Goal: Information Seeking & Learning: Compare options

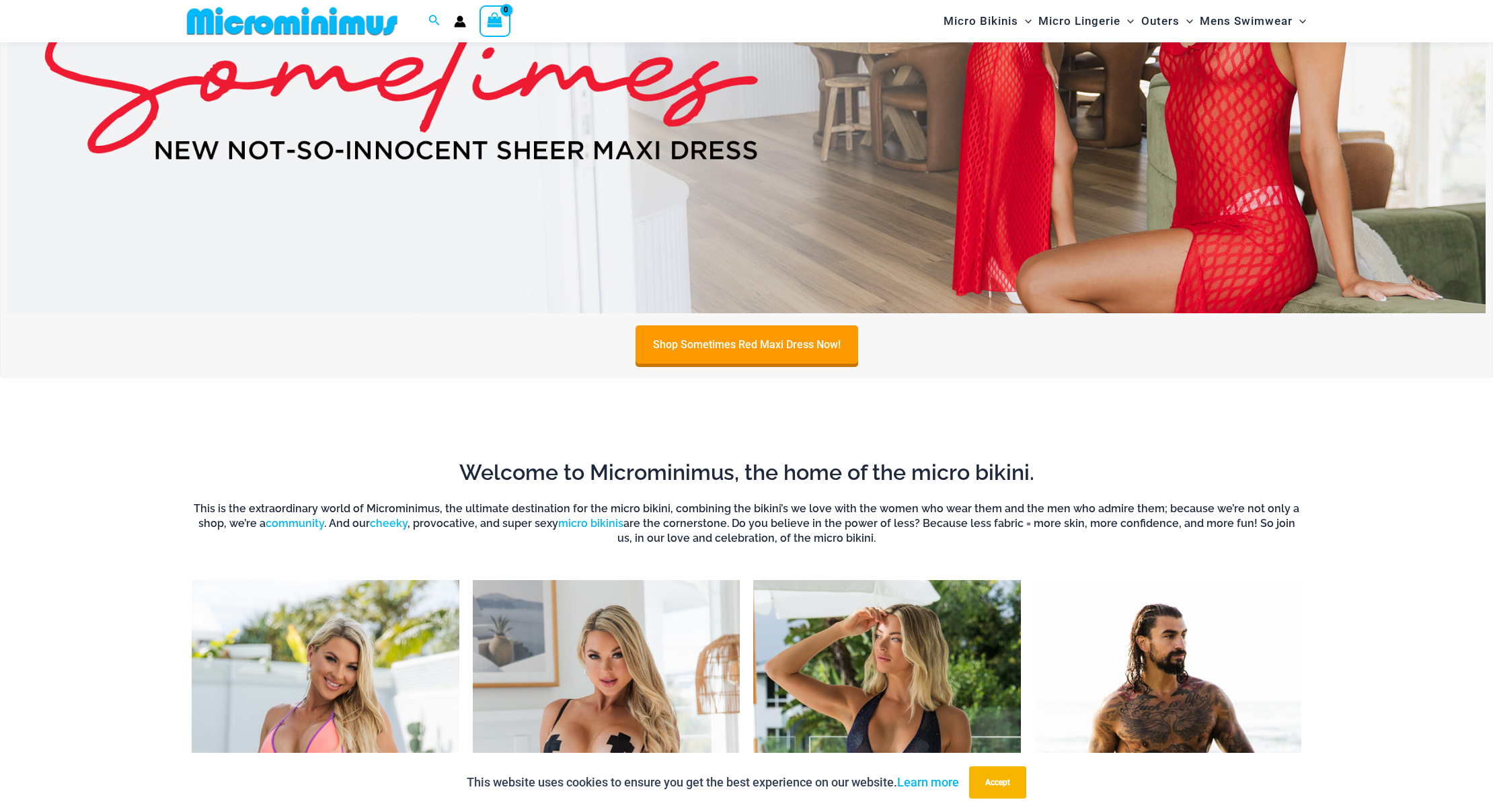
scroll to position [850, 0]
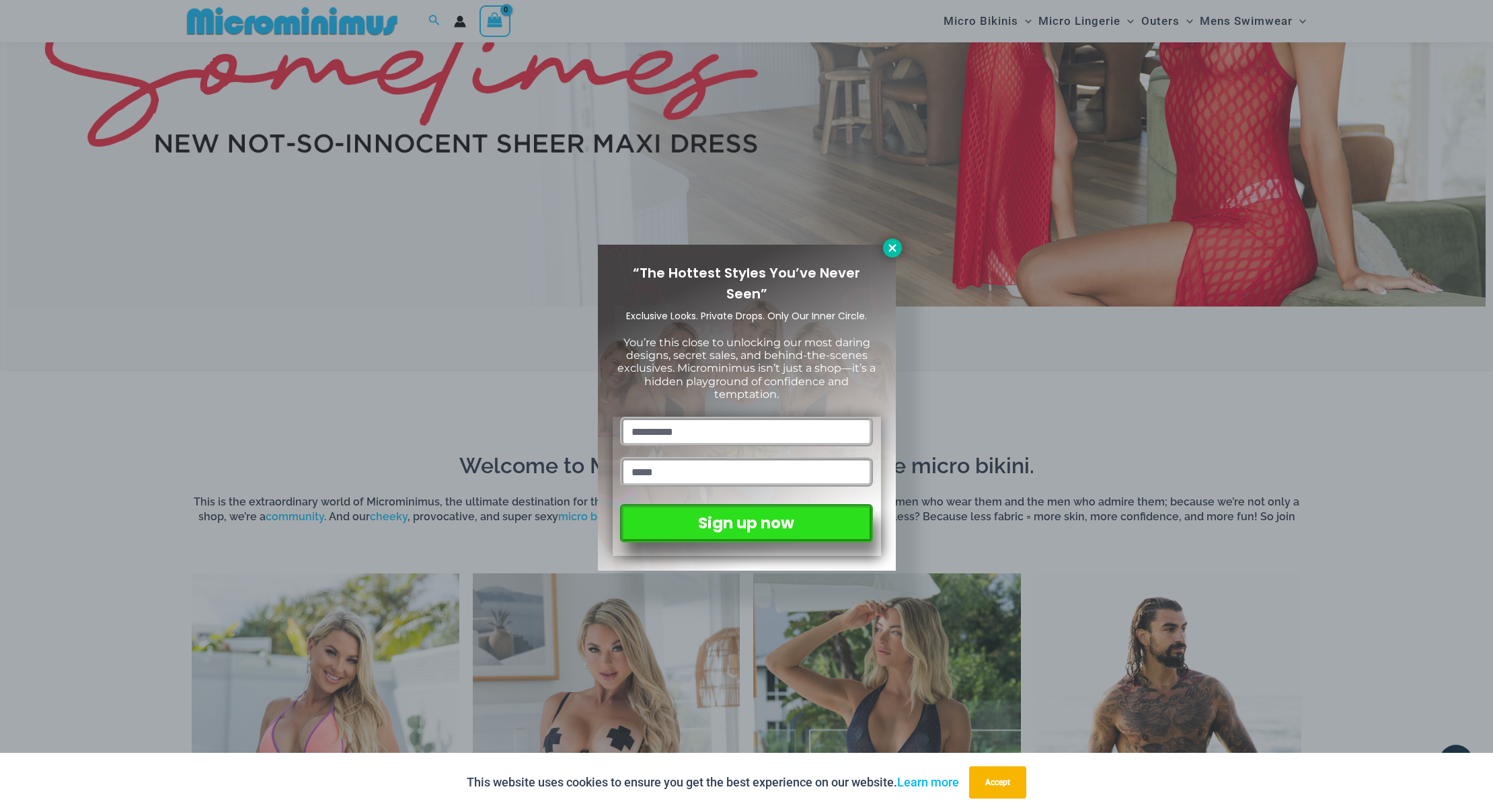
click at [894, 249] on icon at bounding box center [892, 247] width 7 height 7
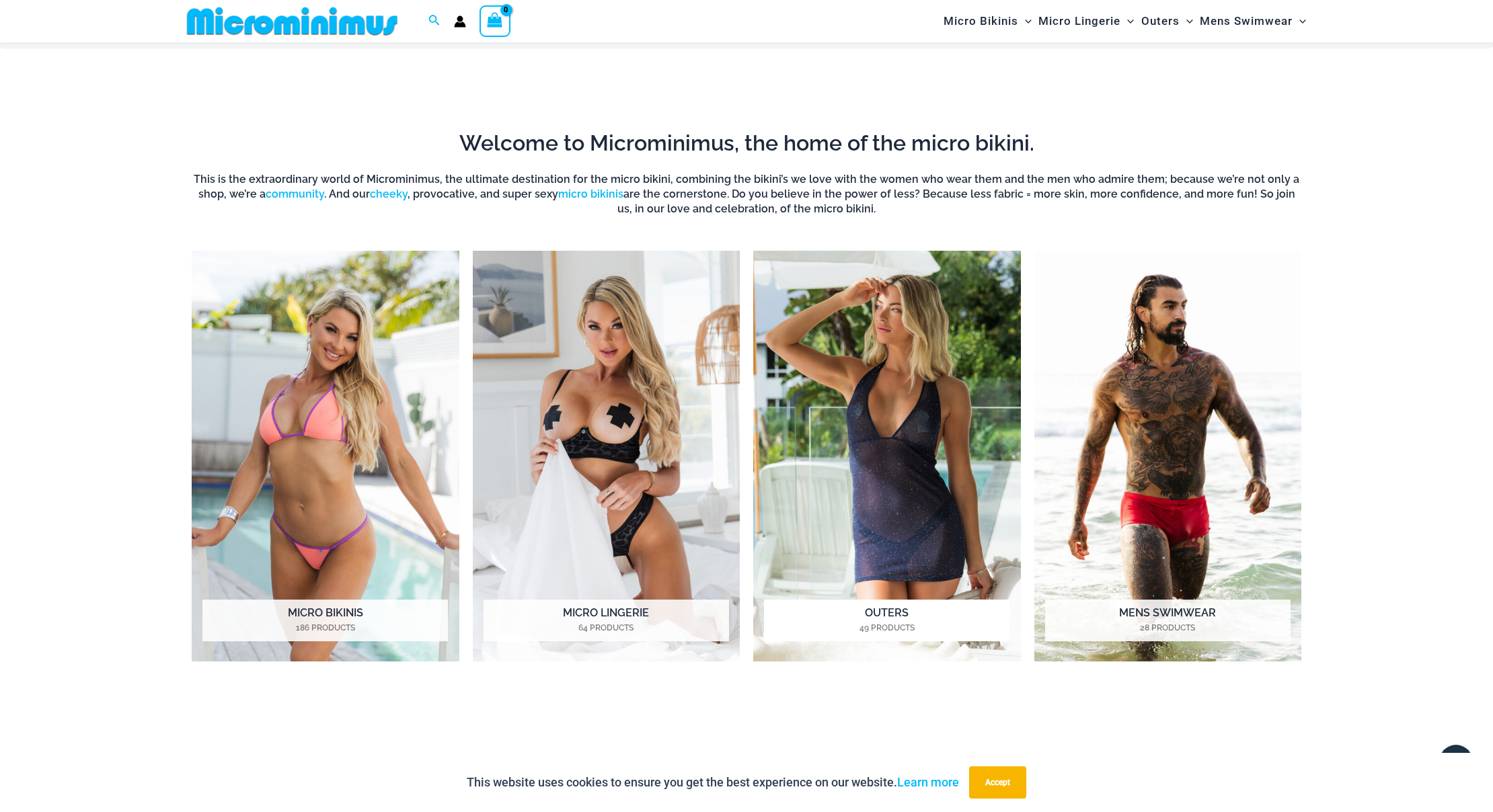
scroll to position [1195, 0]
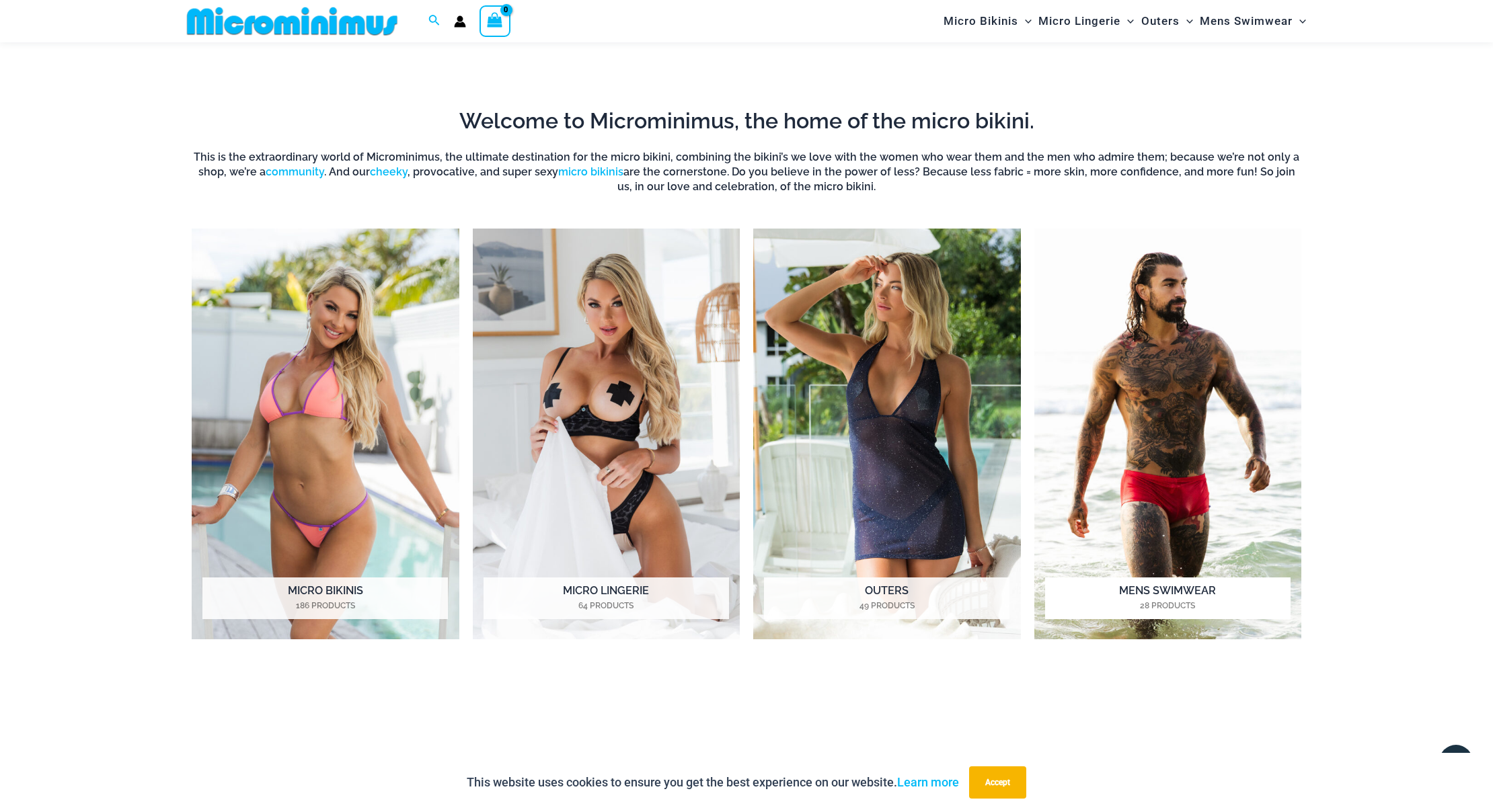
click at [1181, 518] on img "Visit product category Mens Swimwear" at bounding box center [1168, 434] width 268 height 411
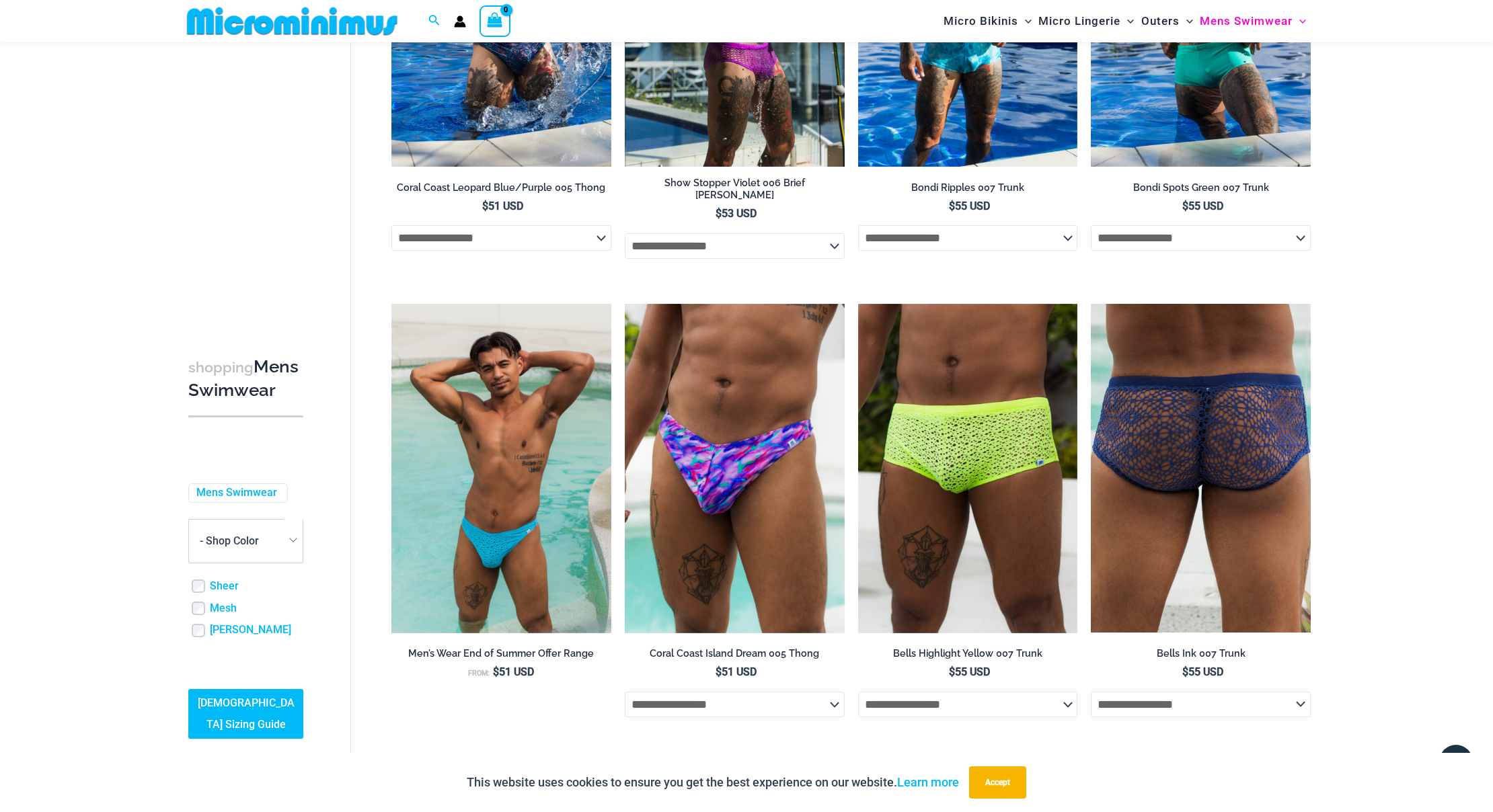
scroll to position [2251, 0]
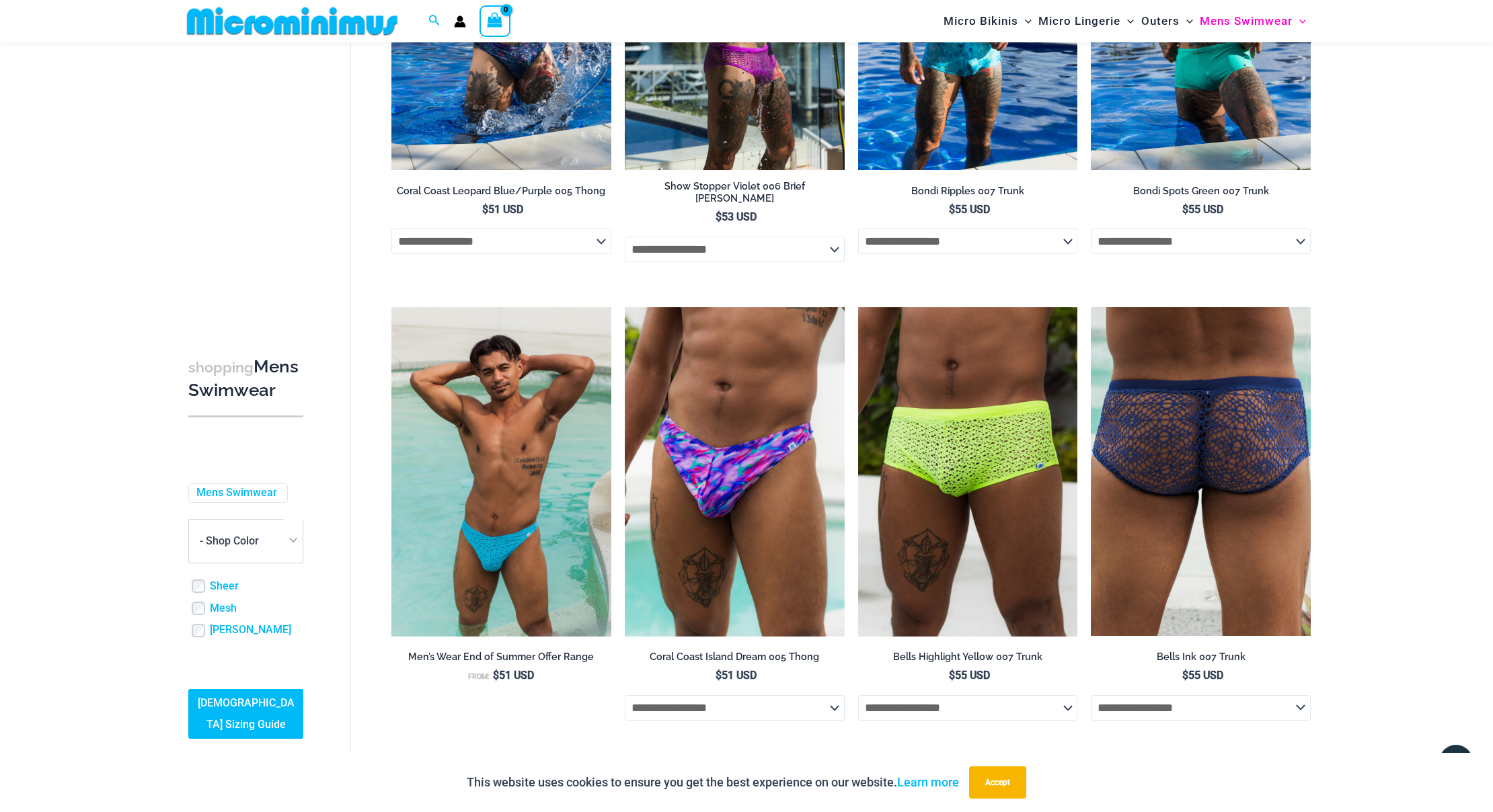
click at [1201, 543] on img at bounding box center [1200, 472] width 220 height 329
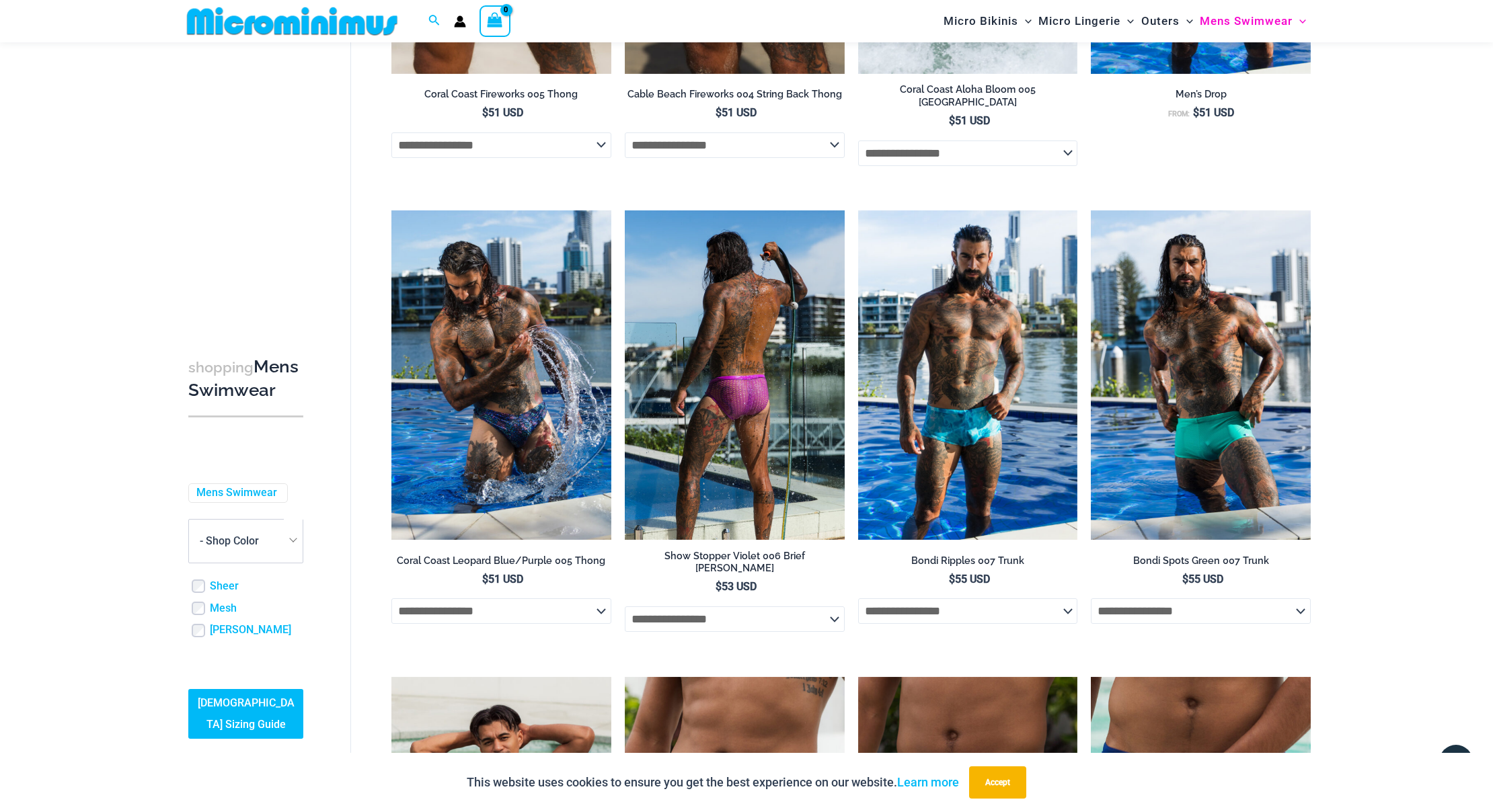
scroll to position [1884, 0]
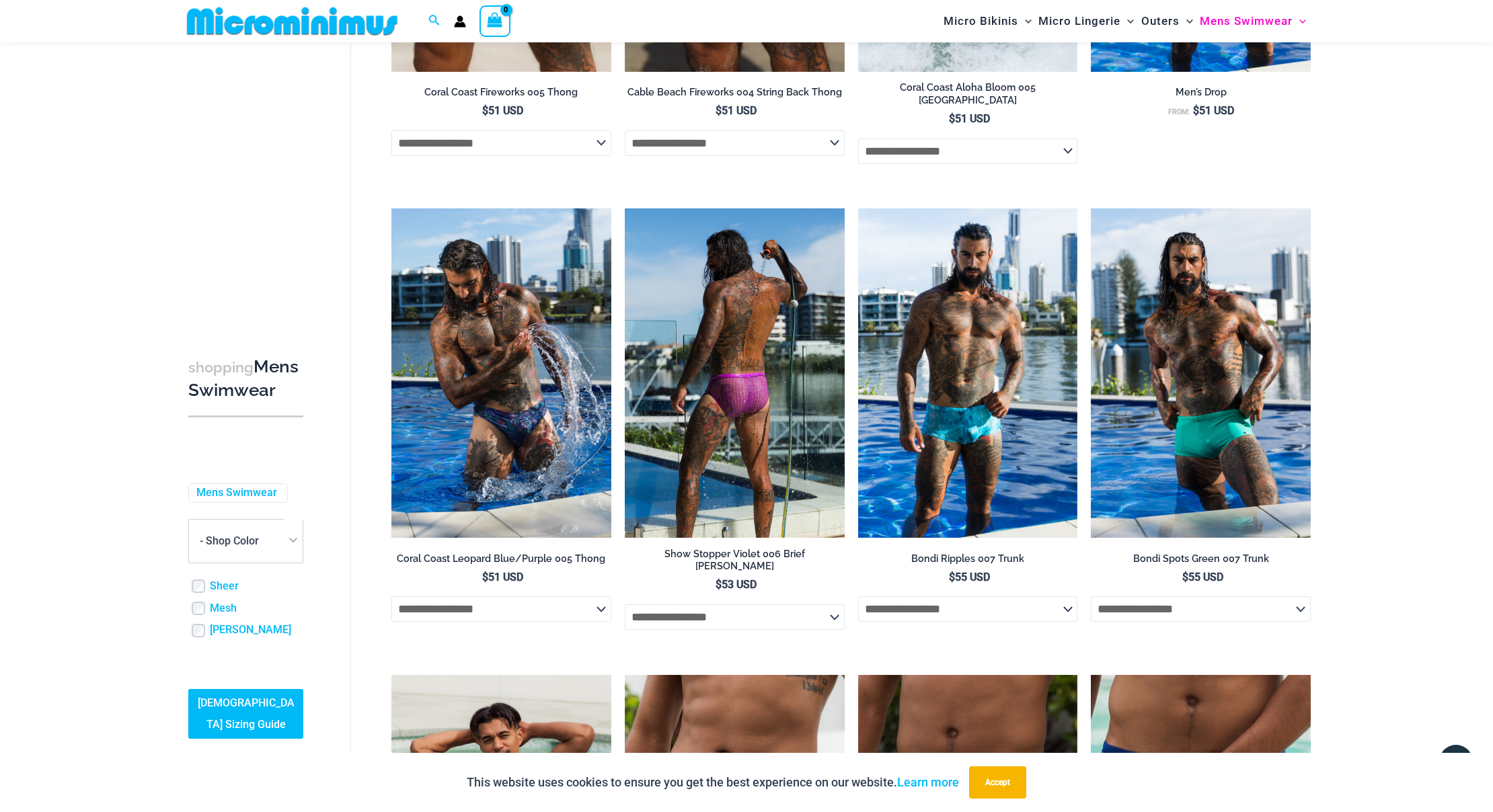
click at [758, 407] on img at bounding box center [734, 373] width 220 height 329
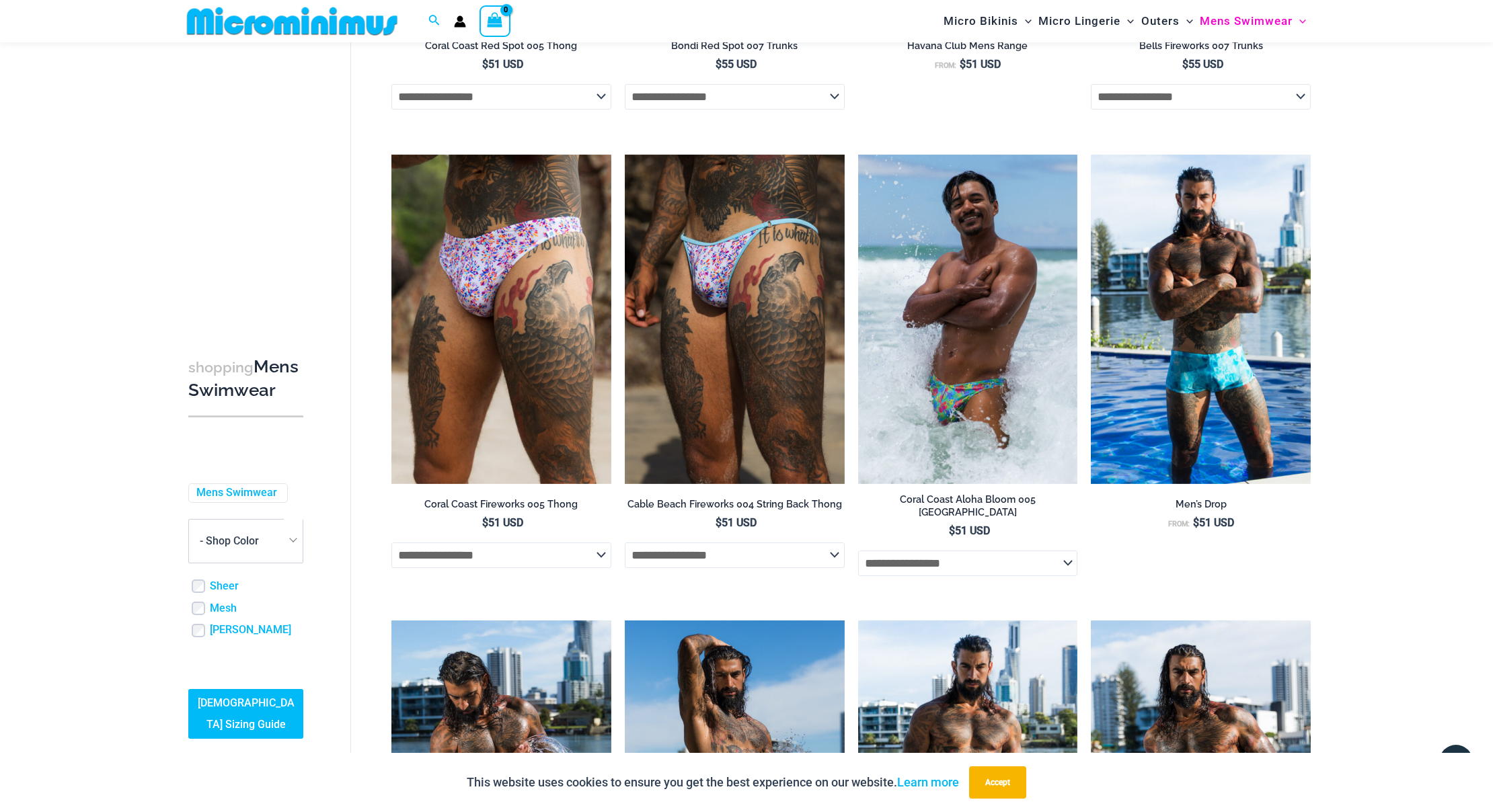
scroll to position [1469, 0]
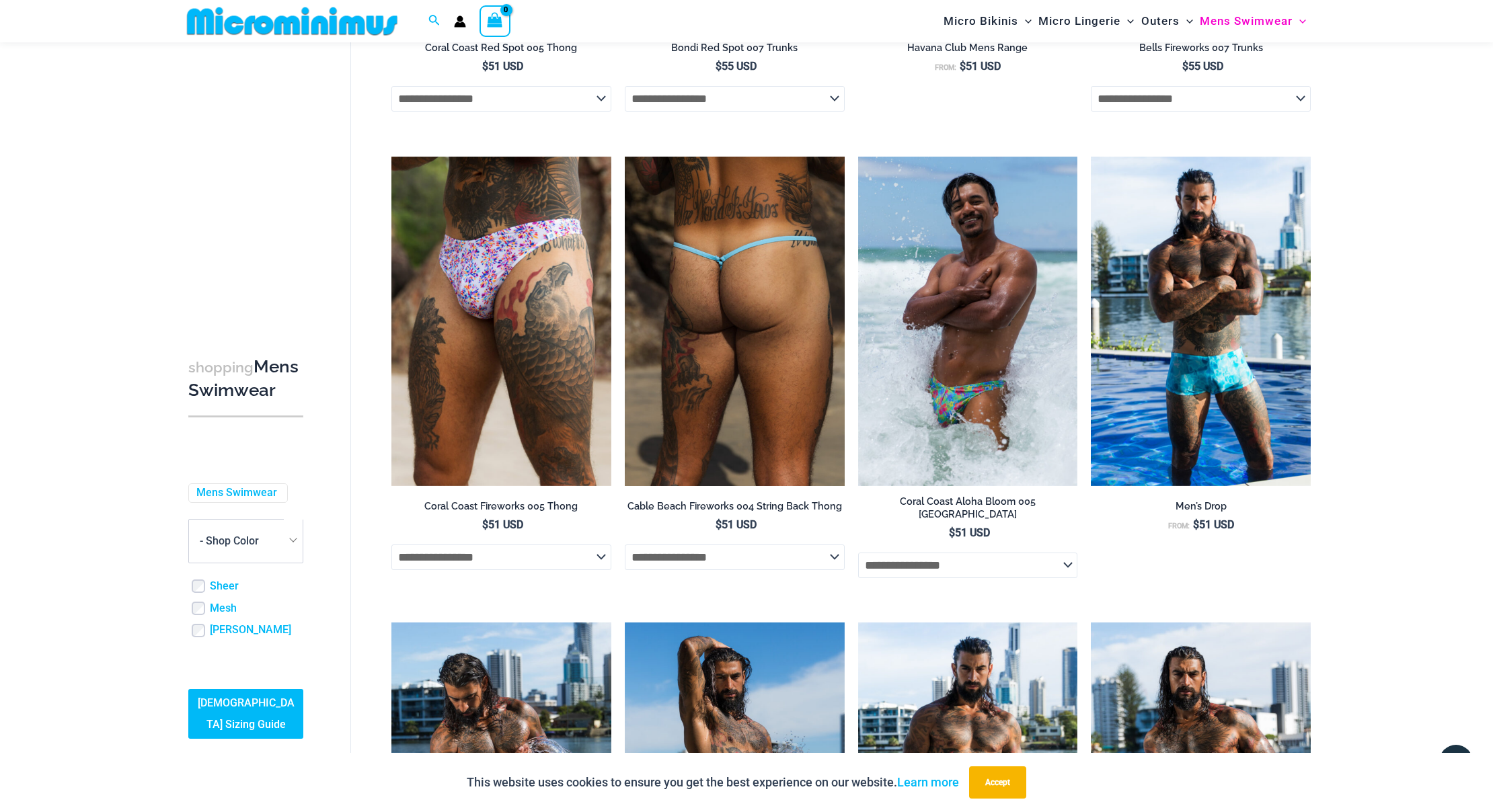
click at [753, 339] on img at bounding box center [734, 321] width 220 height 329
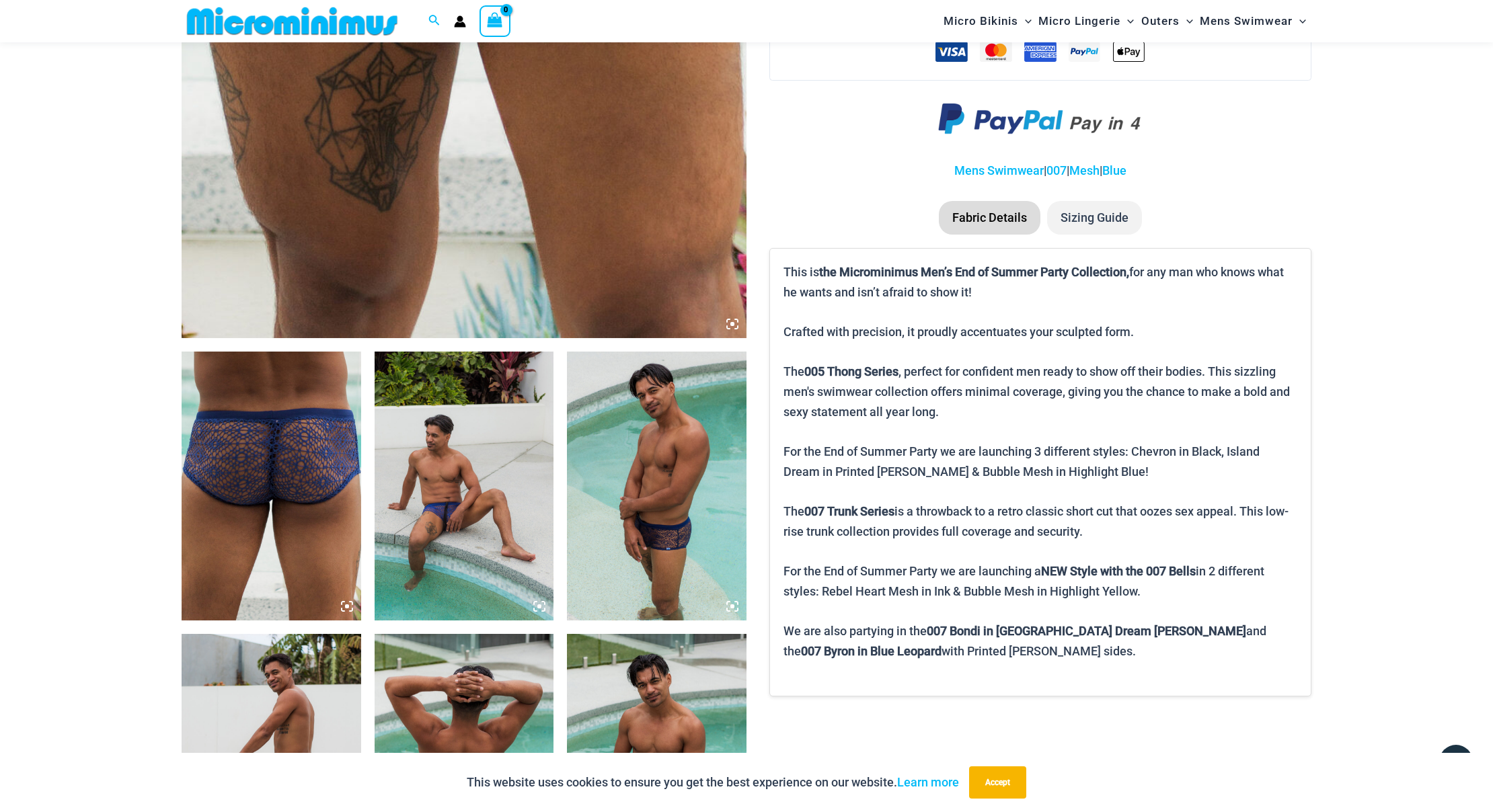
scroll to position [629, 0]
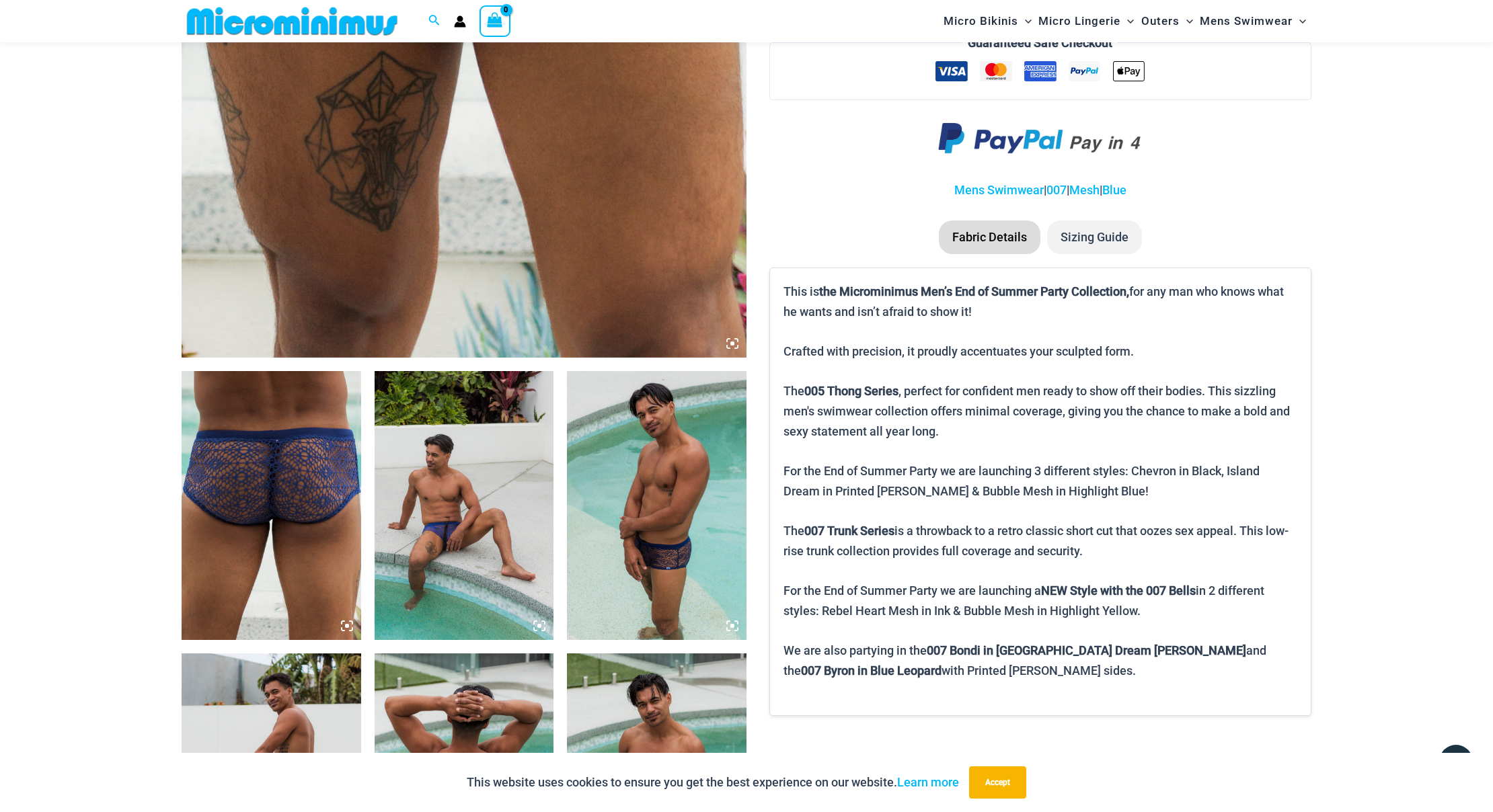
click at [658, 497] on img at bounding box center [657, 506] width 180 height 269
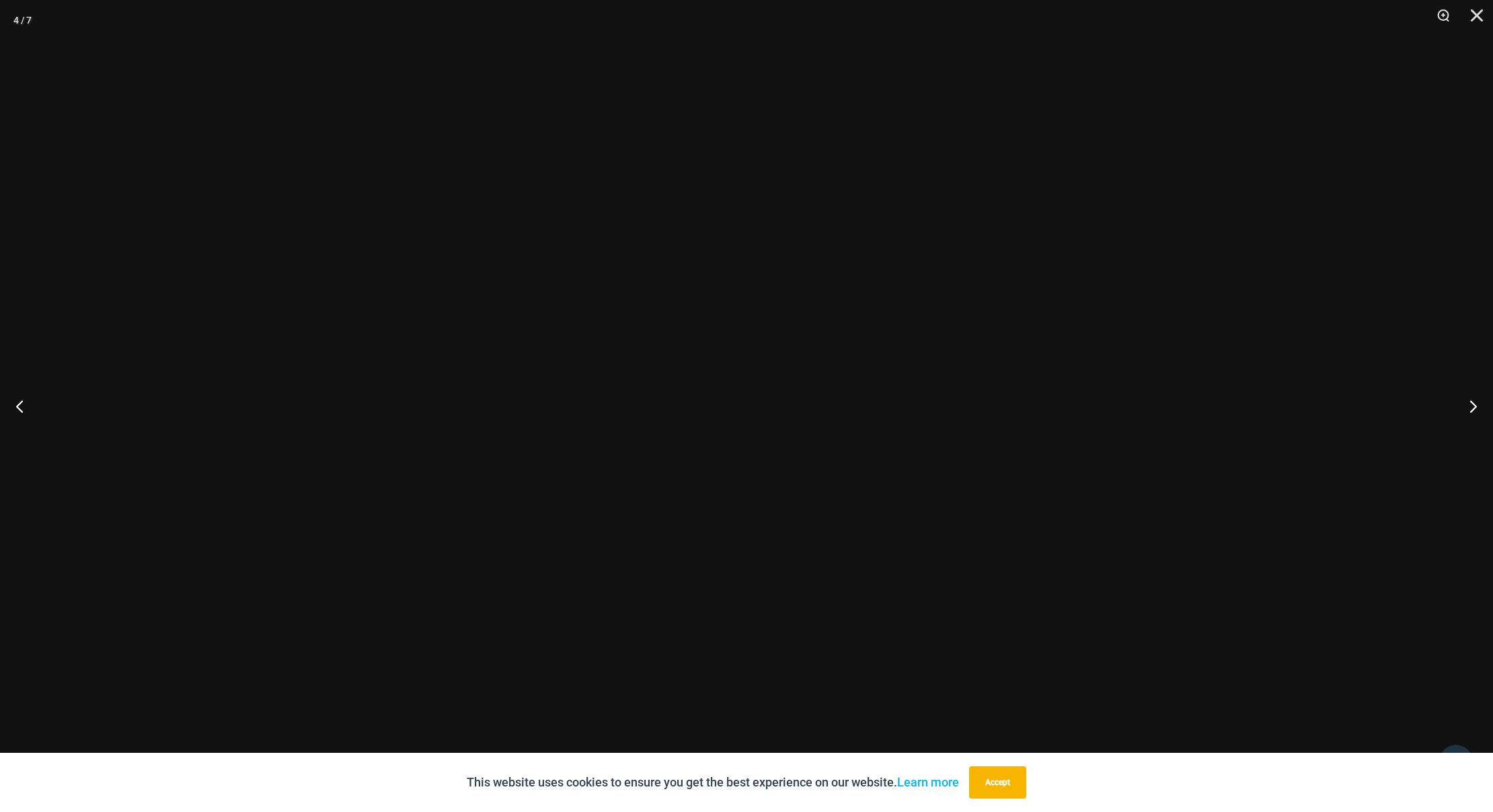
scroll to position [609, 0]
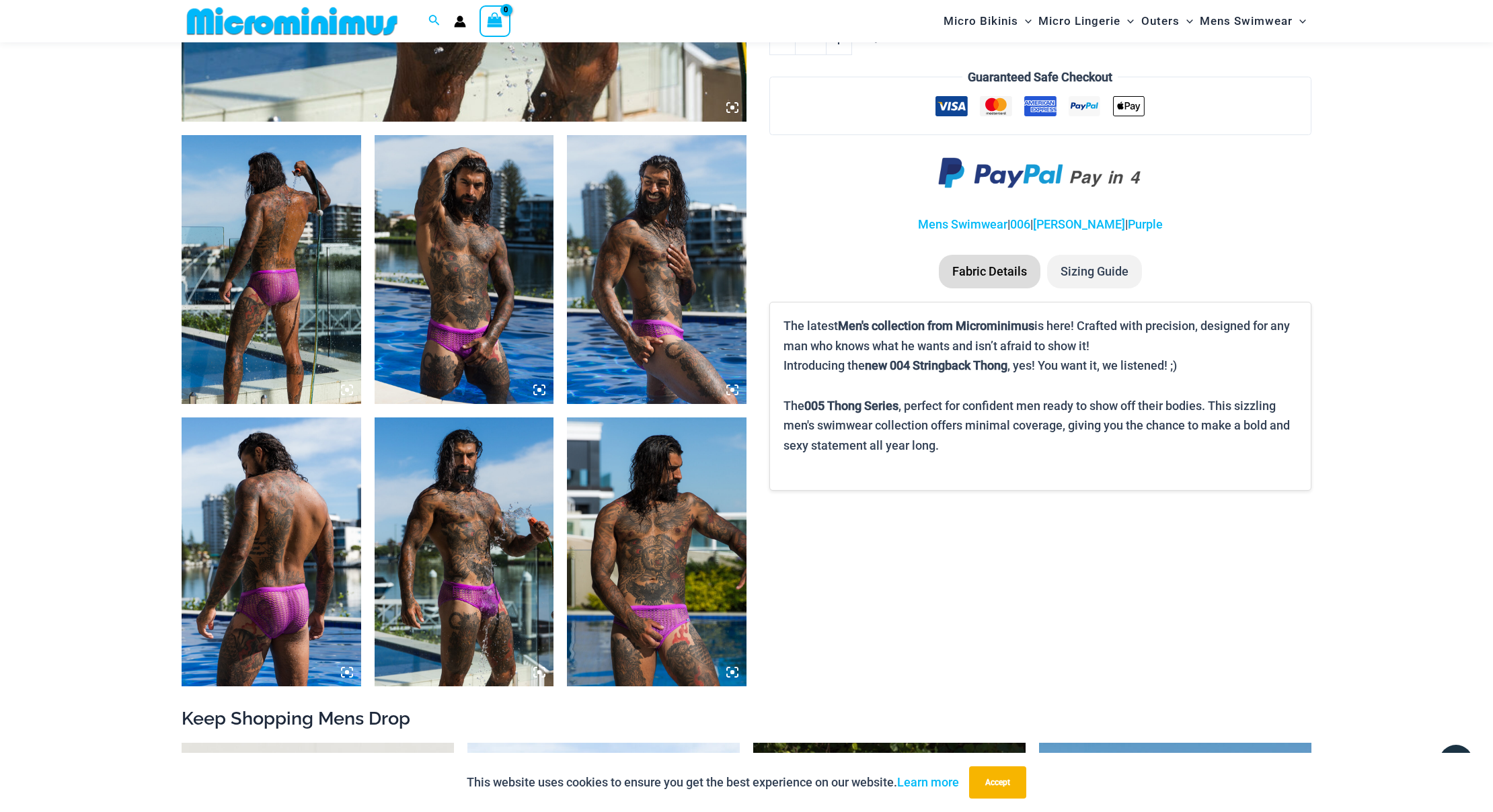
scroll to position [849, 0]
click at [495, 515] on img at bounding box center [465, 552] width 180 height 269
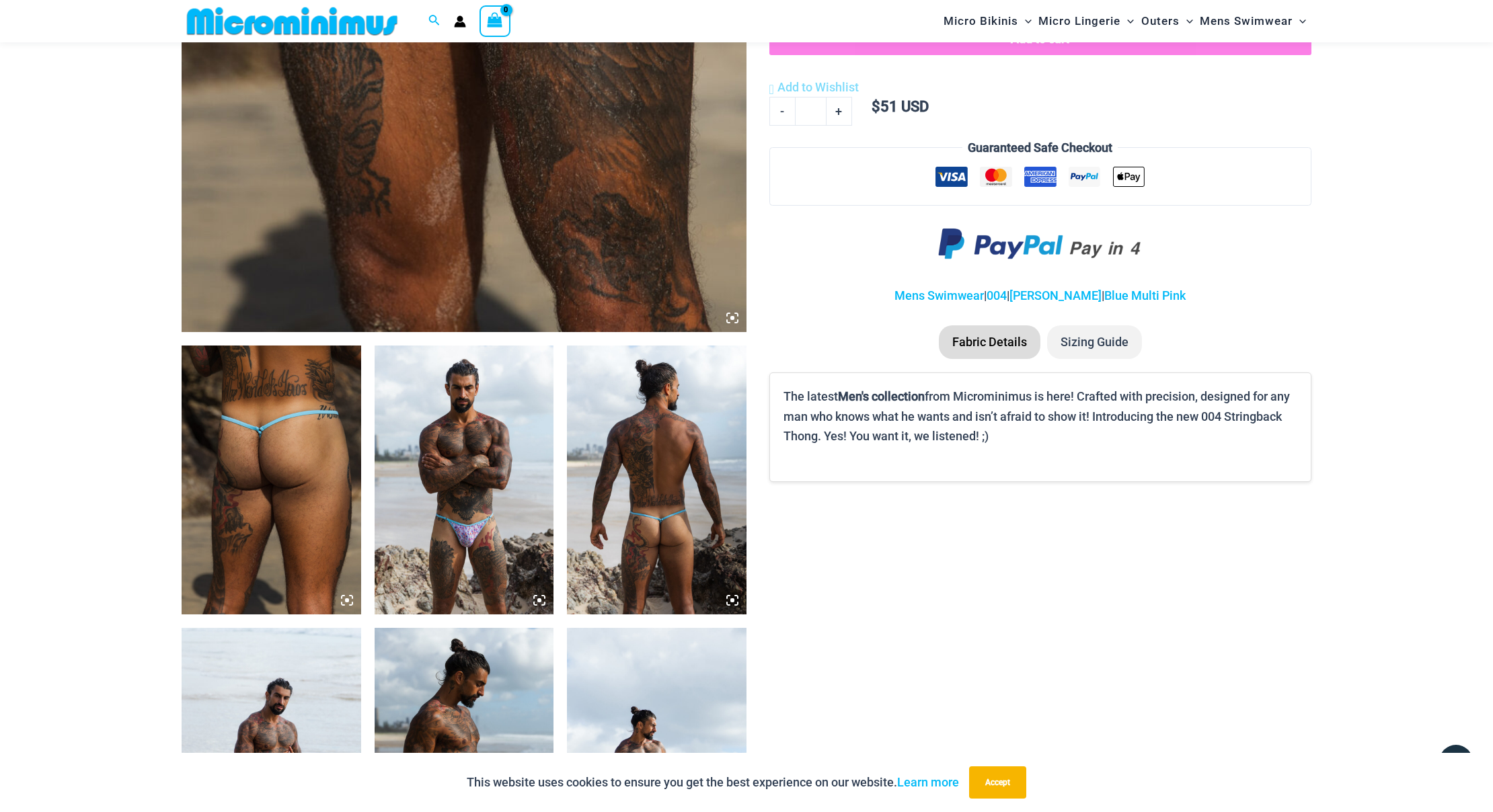
scroll to position [668, 0]
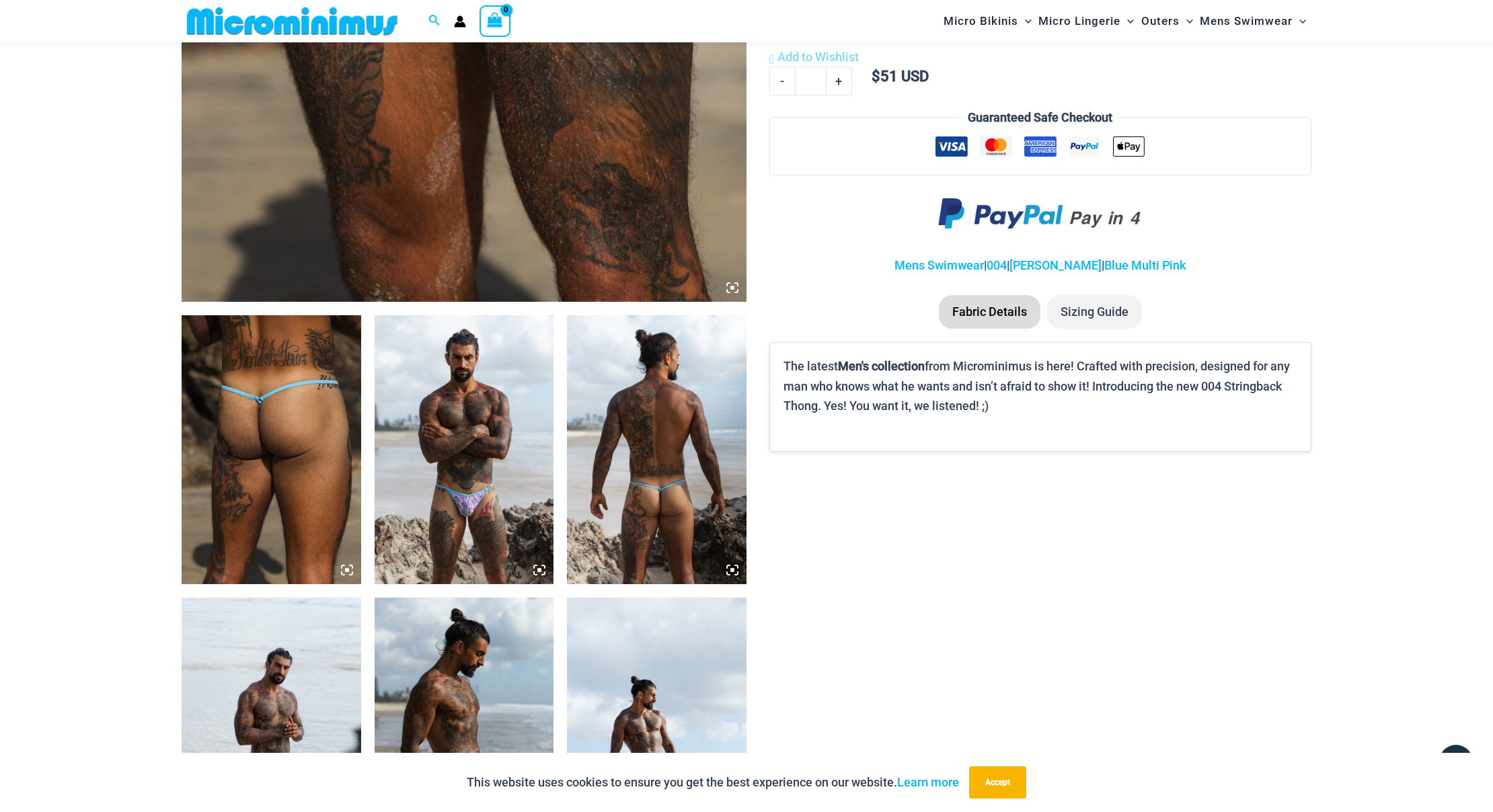
click at [628, 417] on img at bounding box center [657, 450] width 180 height 269
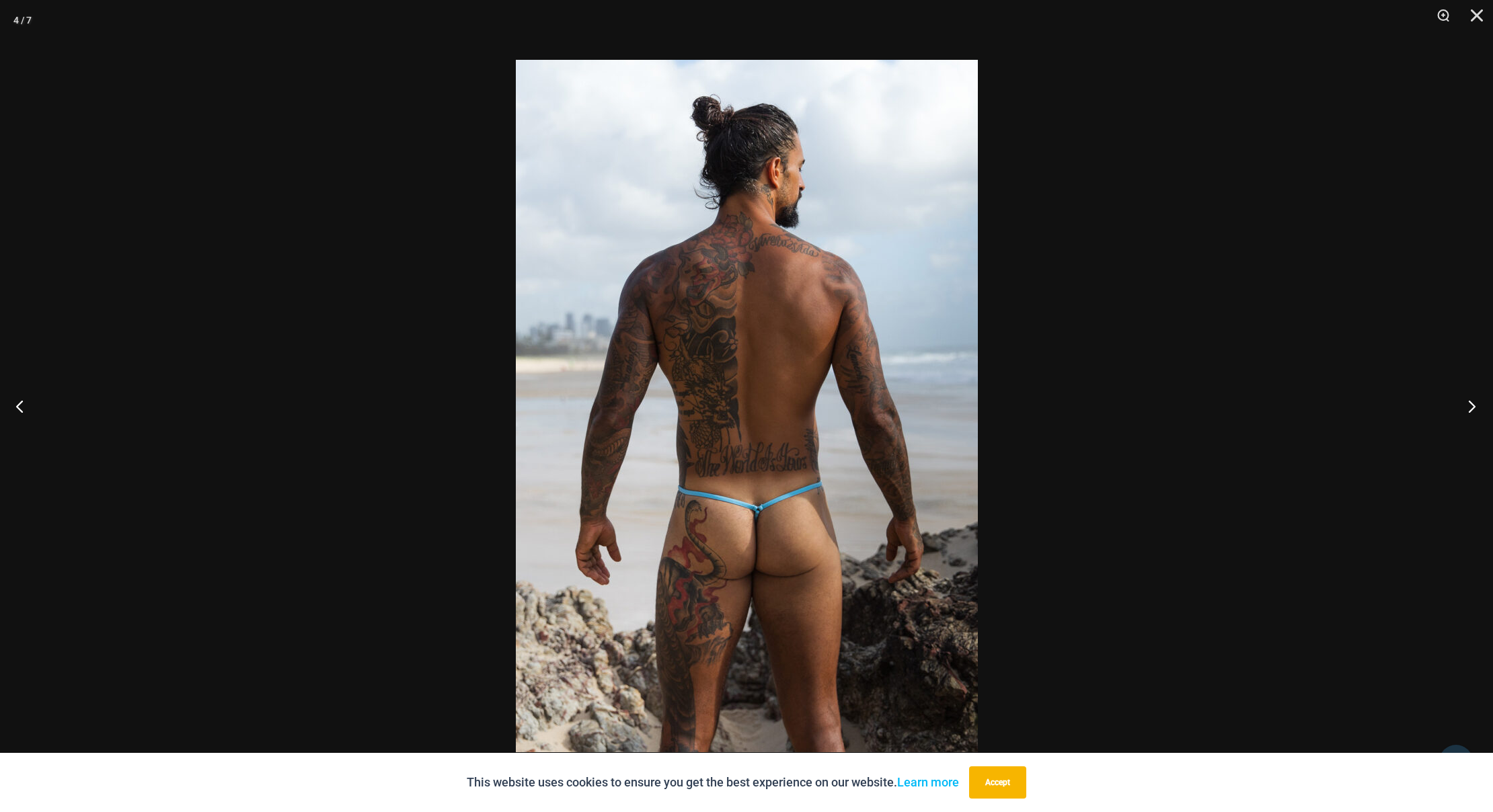
click at [1470, 410] on button "Next" at bounding box center [1467, 406] width 51 height 67
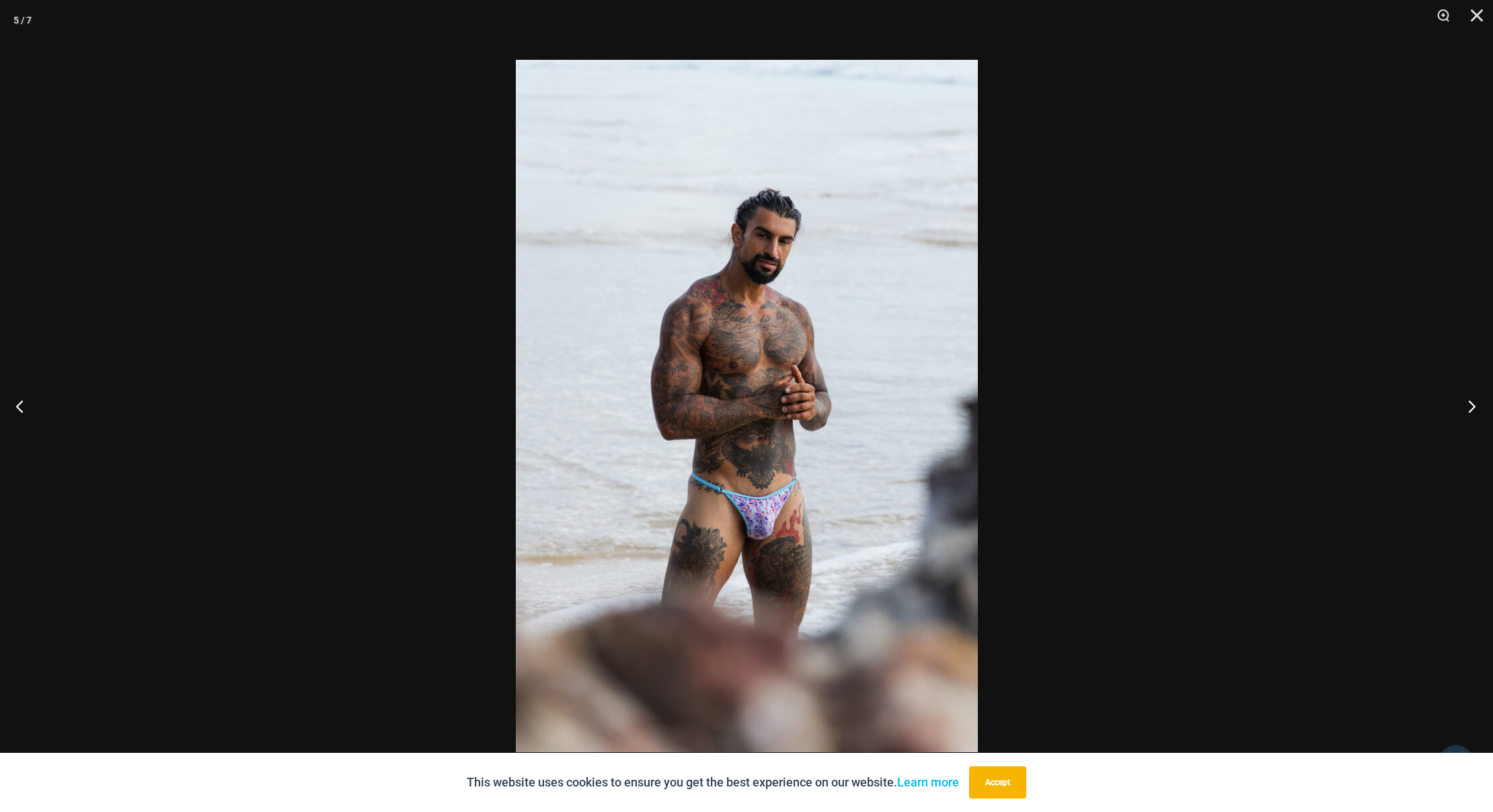
click at [1470, 410] on button "Next" at bounding box center [1467, 406] width 51 height 67
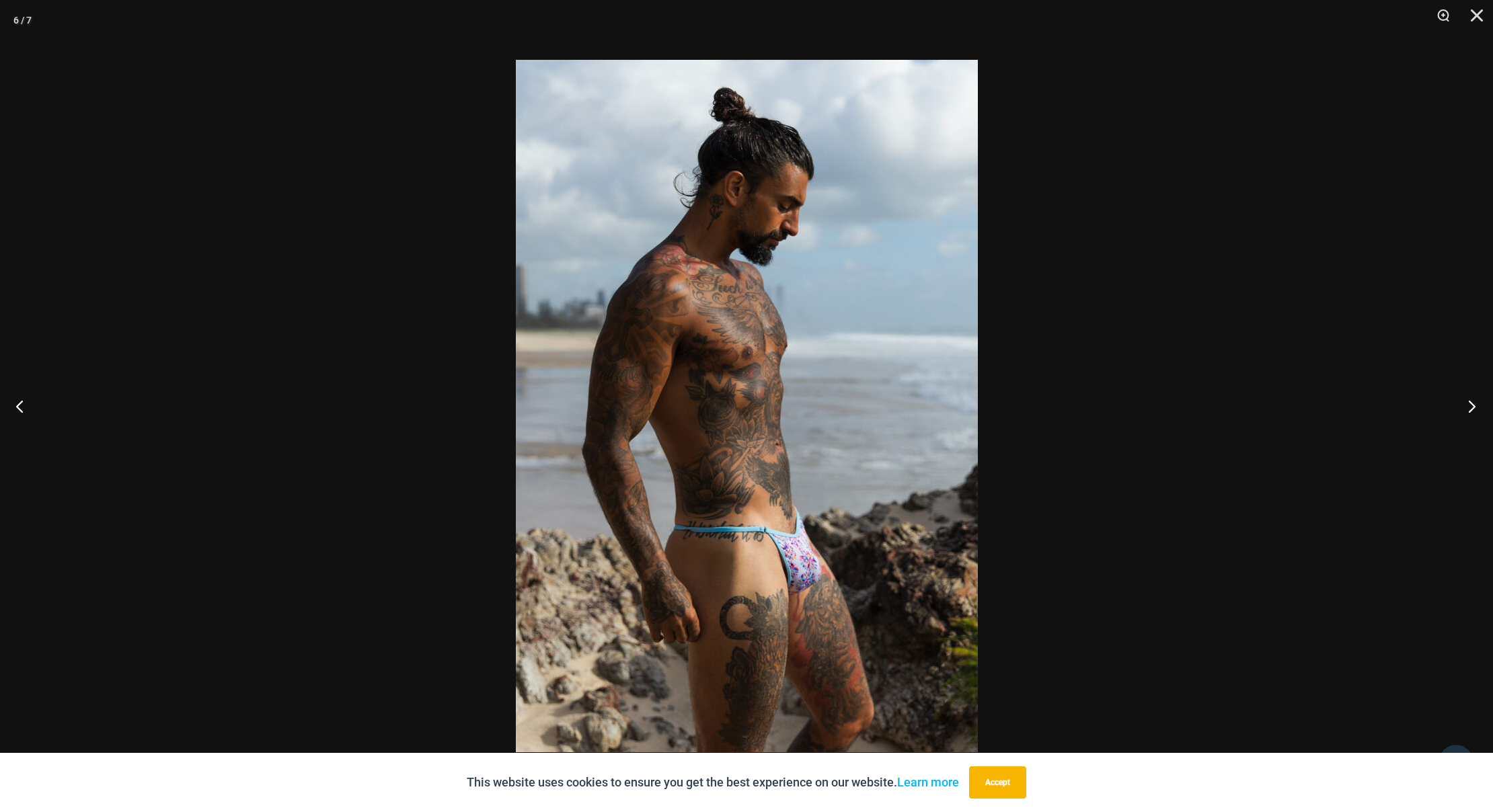
click at [1469, 408] on button "Next" at bounding box center [1467, 406] width 51 height 67
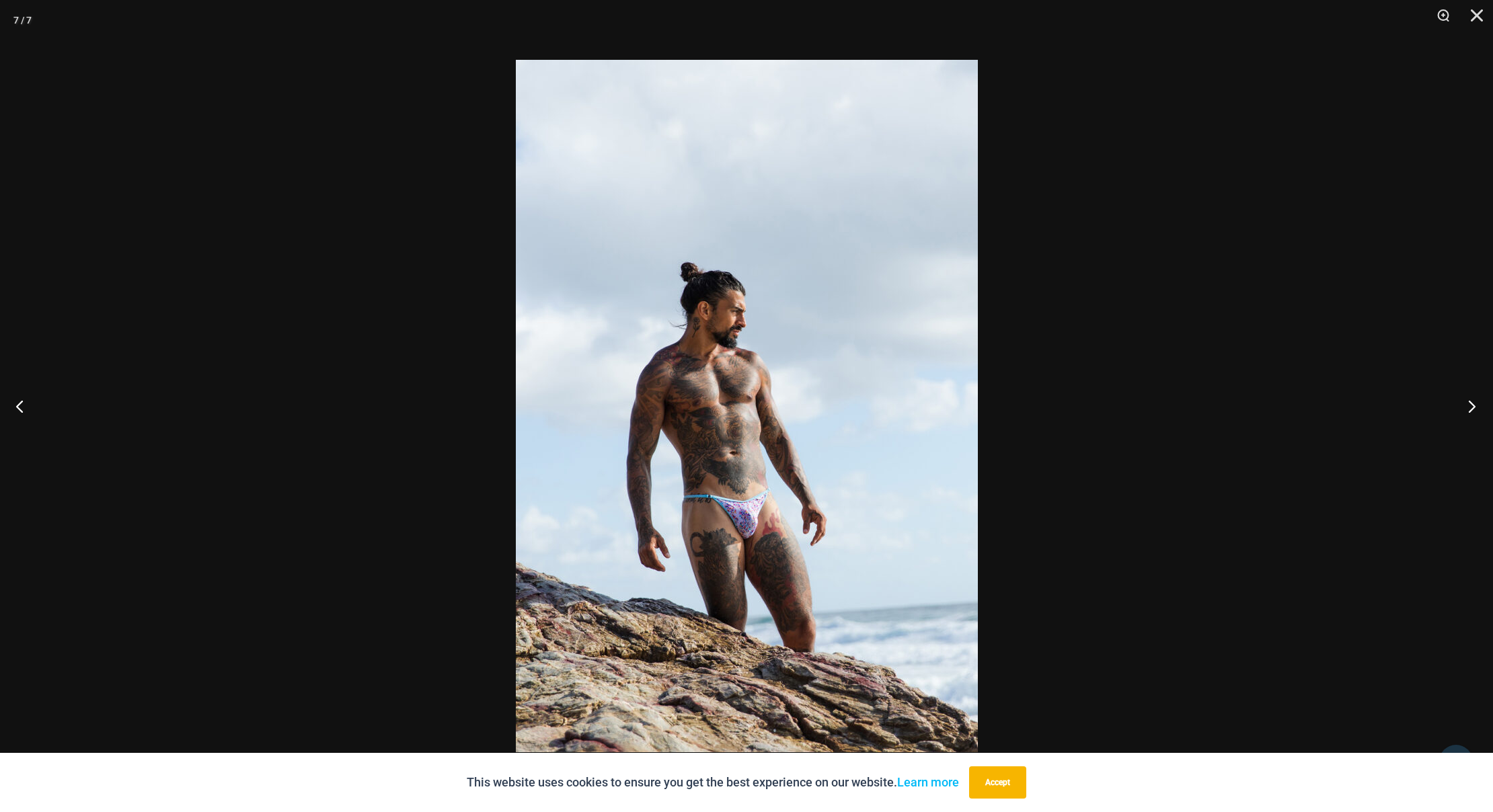
click at [1468, 406] on button "Next" at bounding box center [1467, 406] width 51 height 67
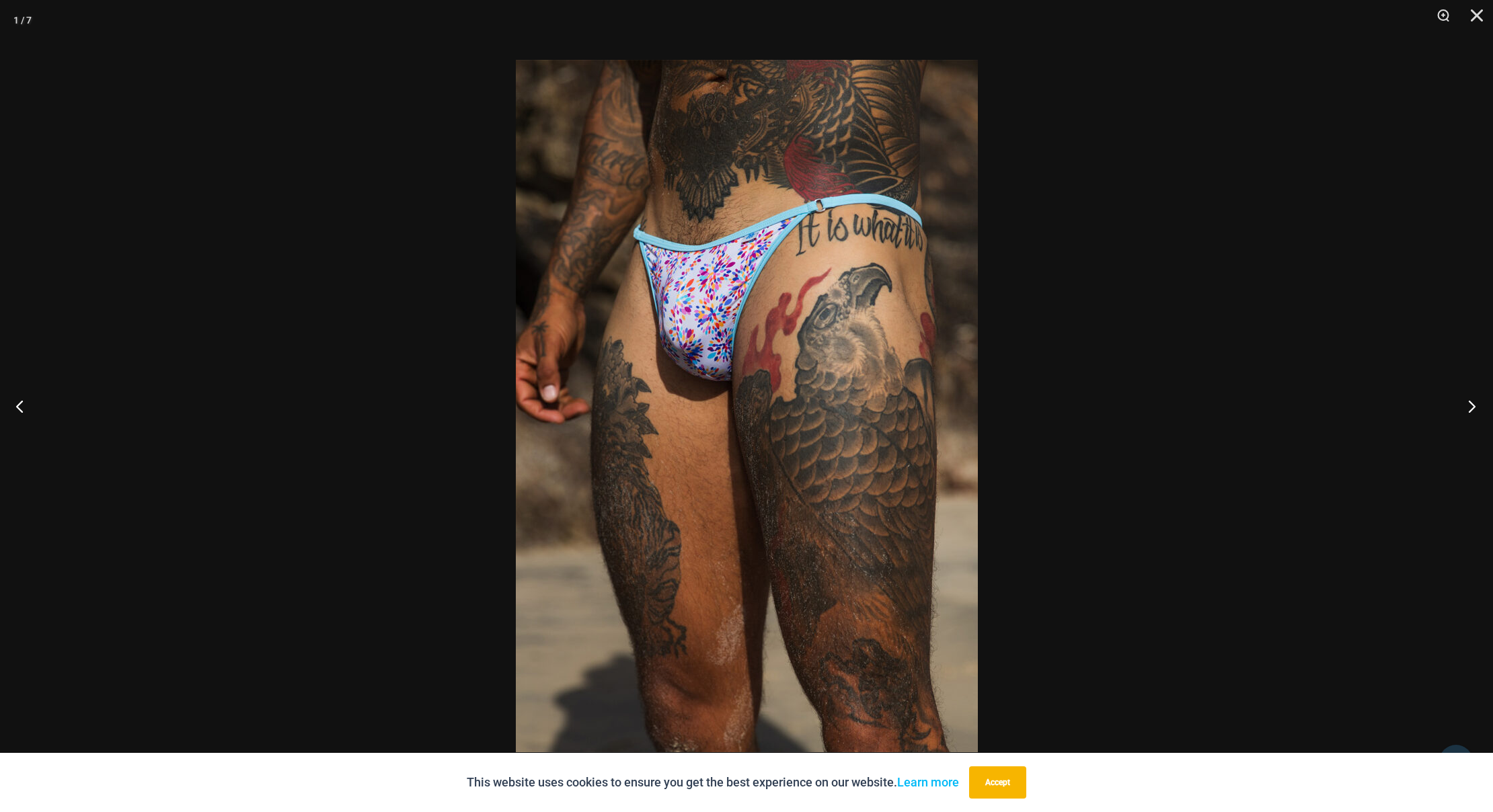
click at [1465, 404] on button "Next" at bounding box center [1467, 406] width 51 height 67
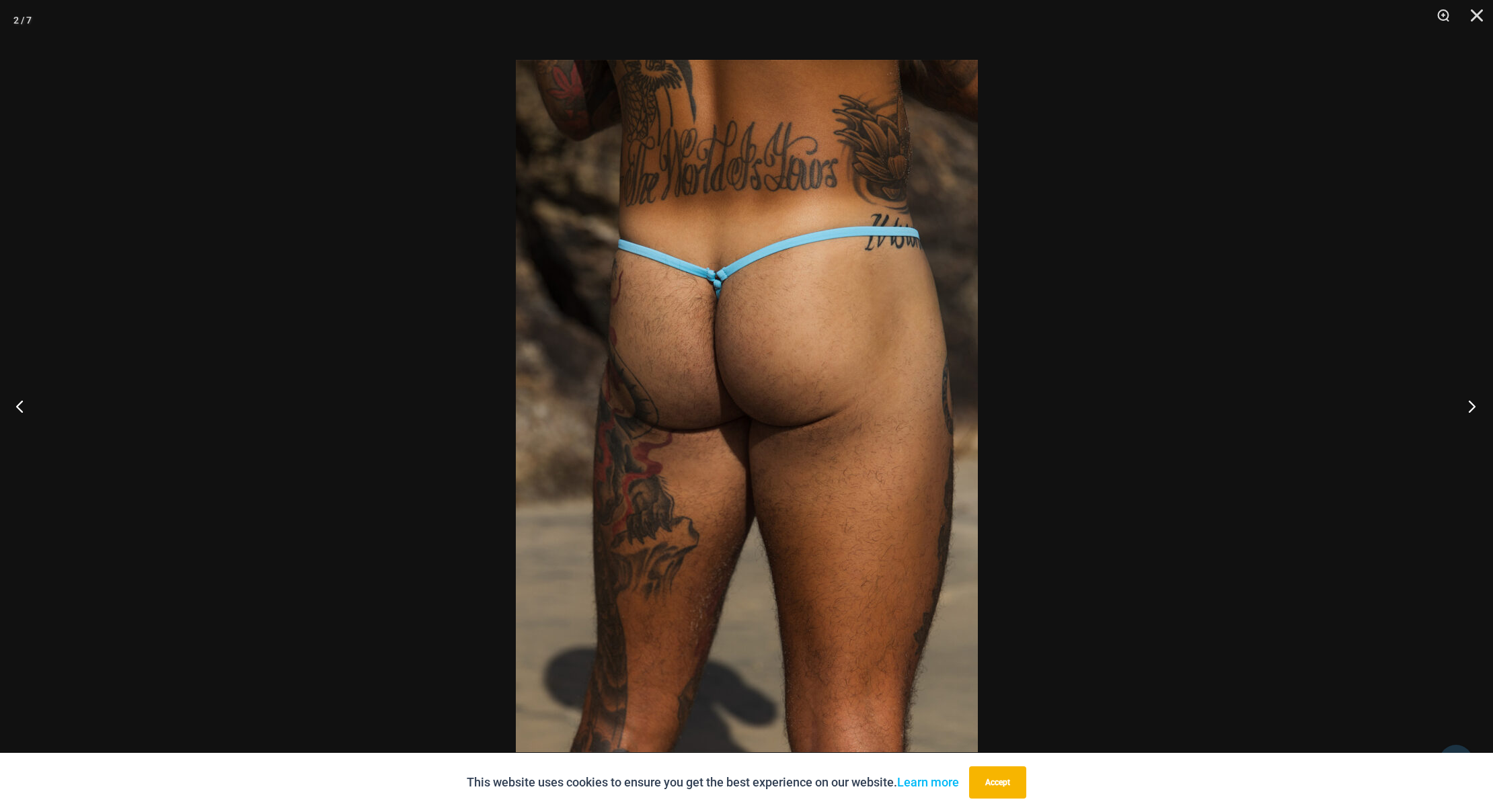
click at [1464, 404] on button "Next" at bounding box center [1467, 406] width 51 height 67
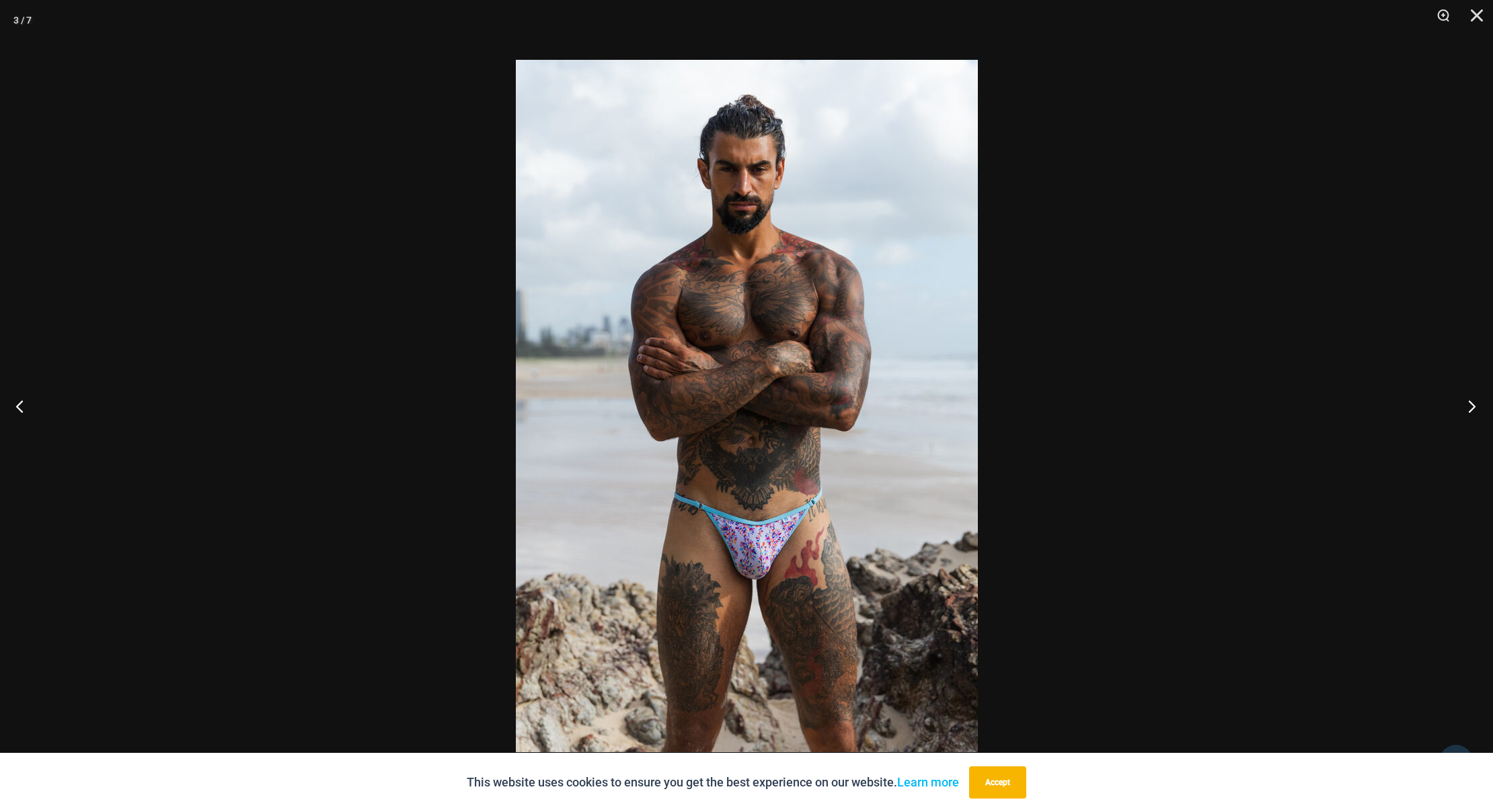
click at [1464, 404] on button "Next" at bounding box center [1467, 406] width 51 height 67
